Goal: Check status: Check status

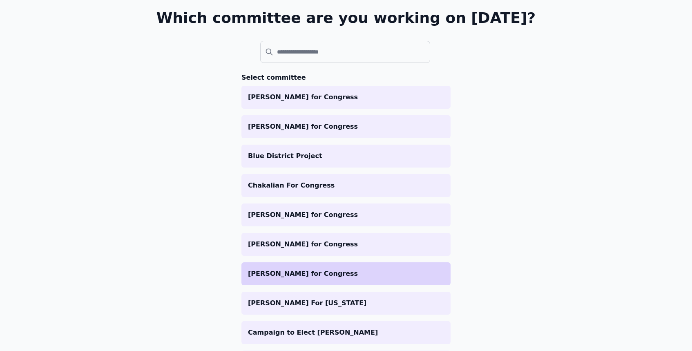
scroll to position [52, 0]
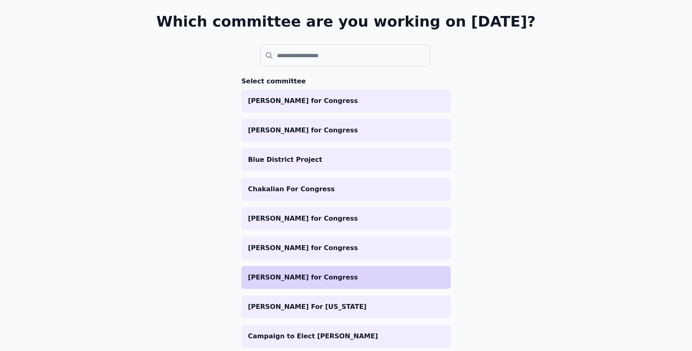
click at [286, 278] on p "[PERSON_NAME] for Congress" at bounding box center [346, 278] width 196 height 10
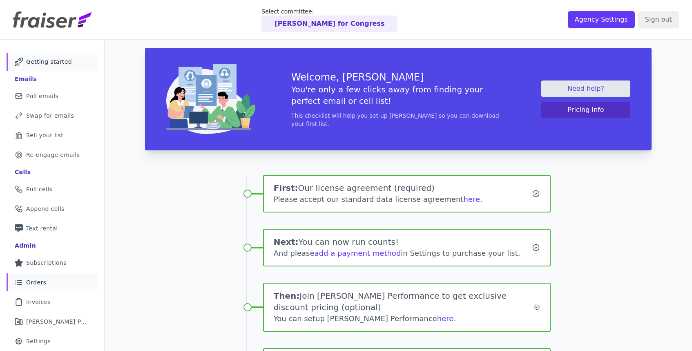
click at [34, 281] on span "Orders" at bounding box center [36, 282] width 20 height 8
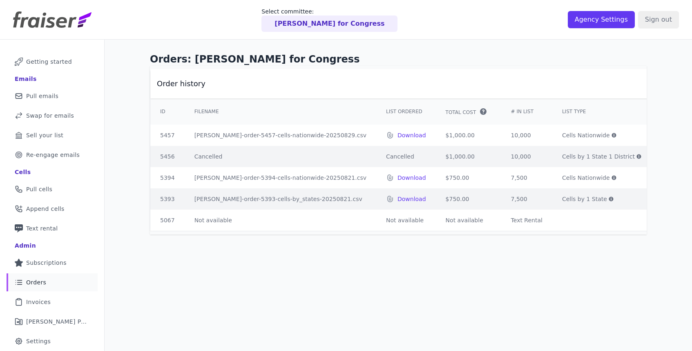
click at [436, 136] on td "$1,000.00" at bounding box center [468, 135] width 65 height 21
copy td "1,000.00"
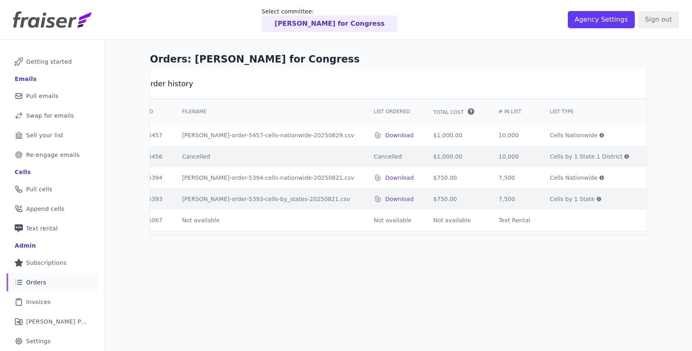
scroll to position [0, 61]
